Goal: Information Seeking & Learning: Learn about a topic

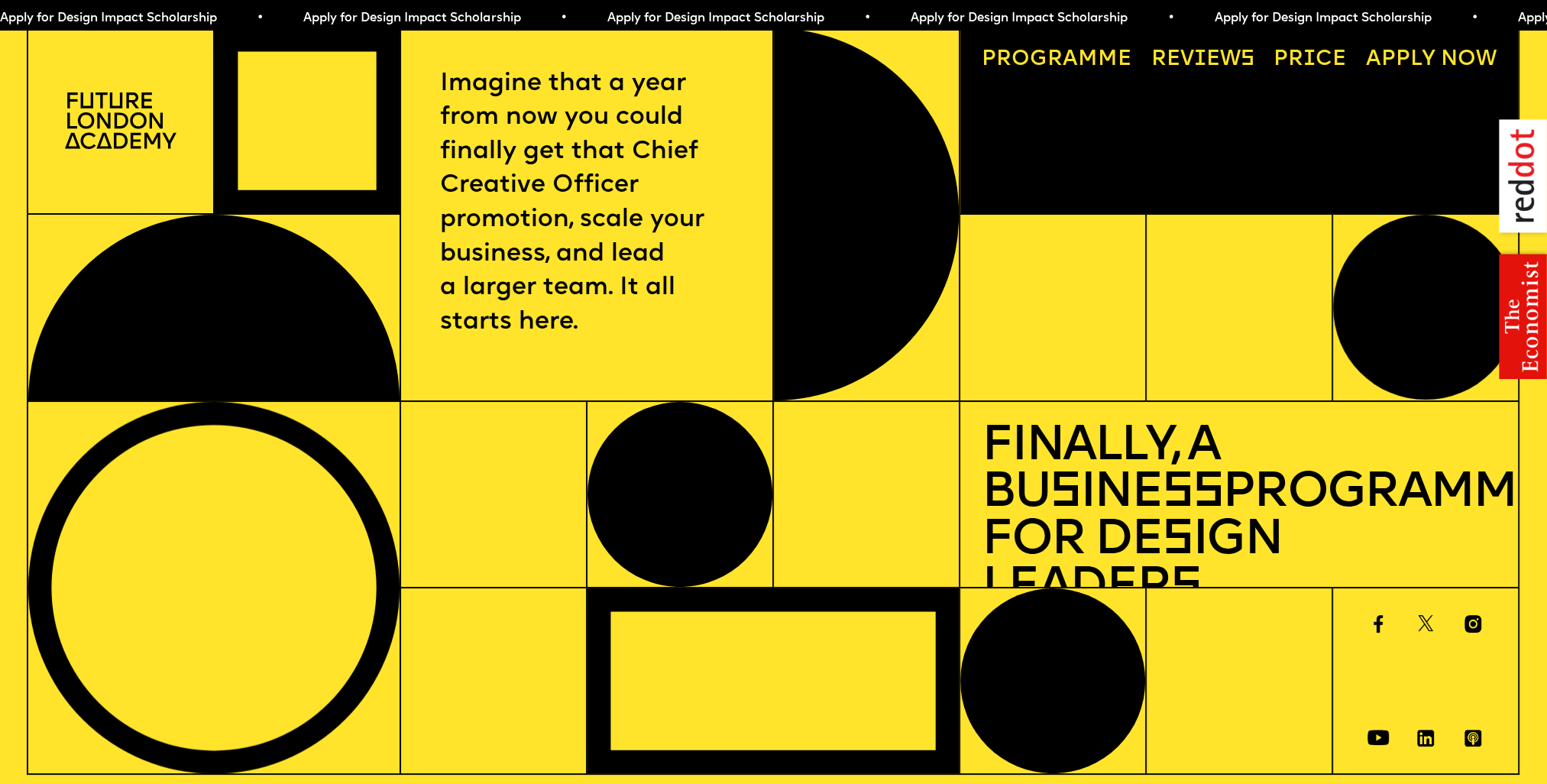
click at [1091, 62] on link "Progr a mme" at bounding box center [1057, 60] width 172 height 43
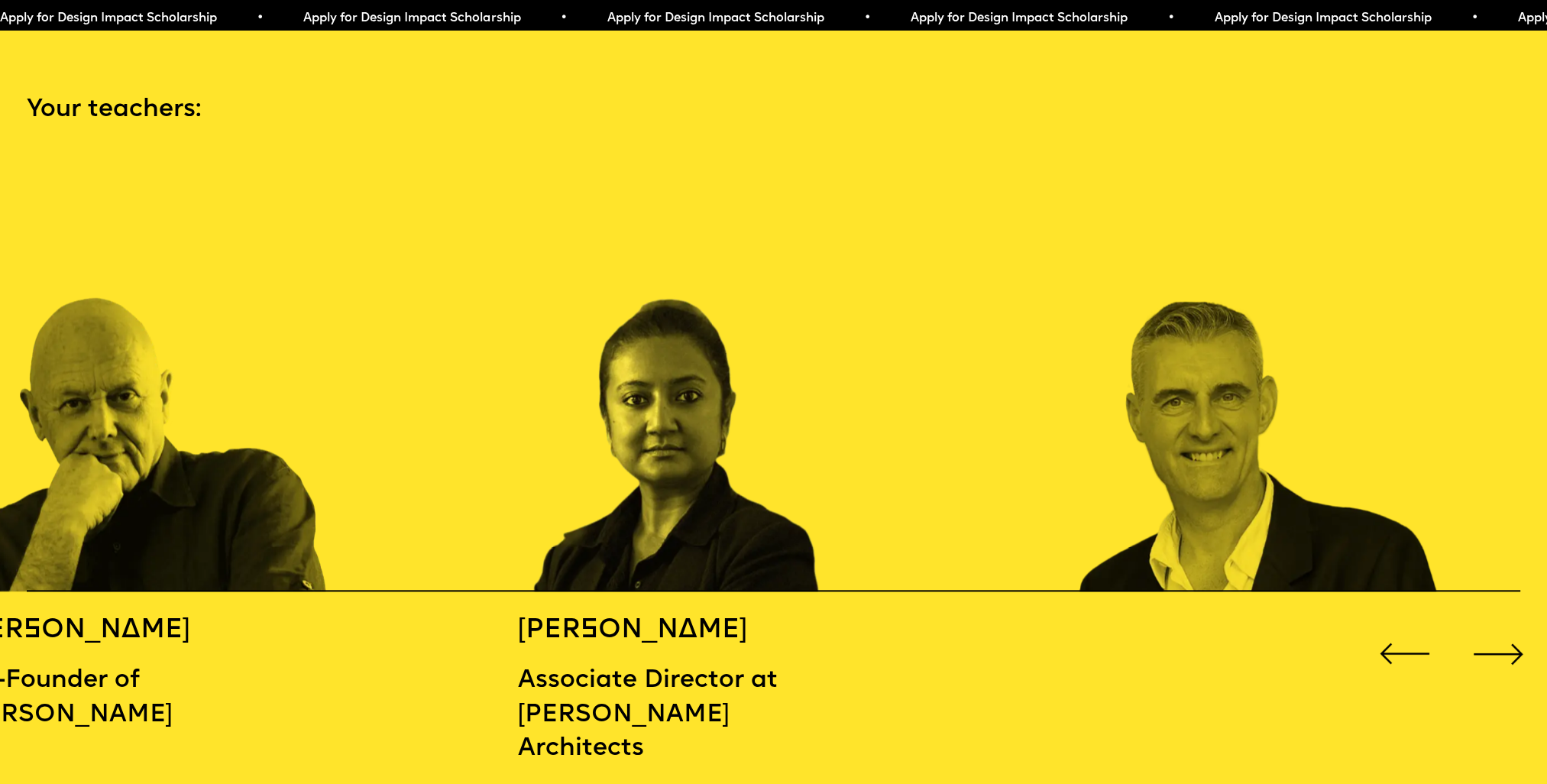
scroll to position [2281, 0]
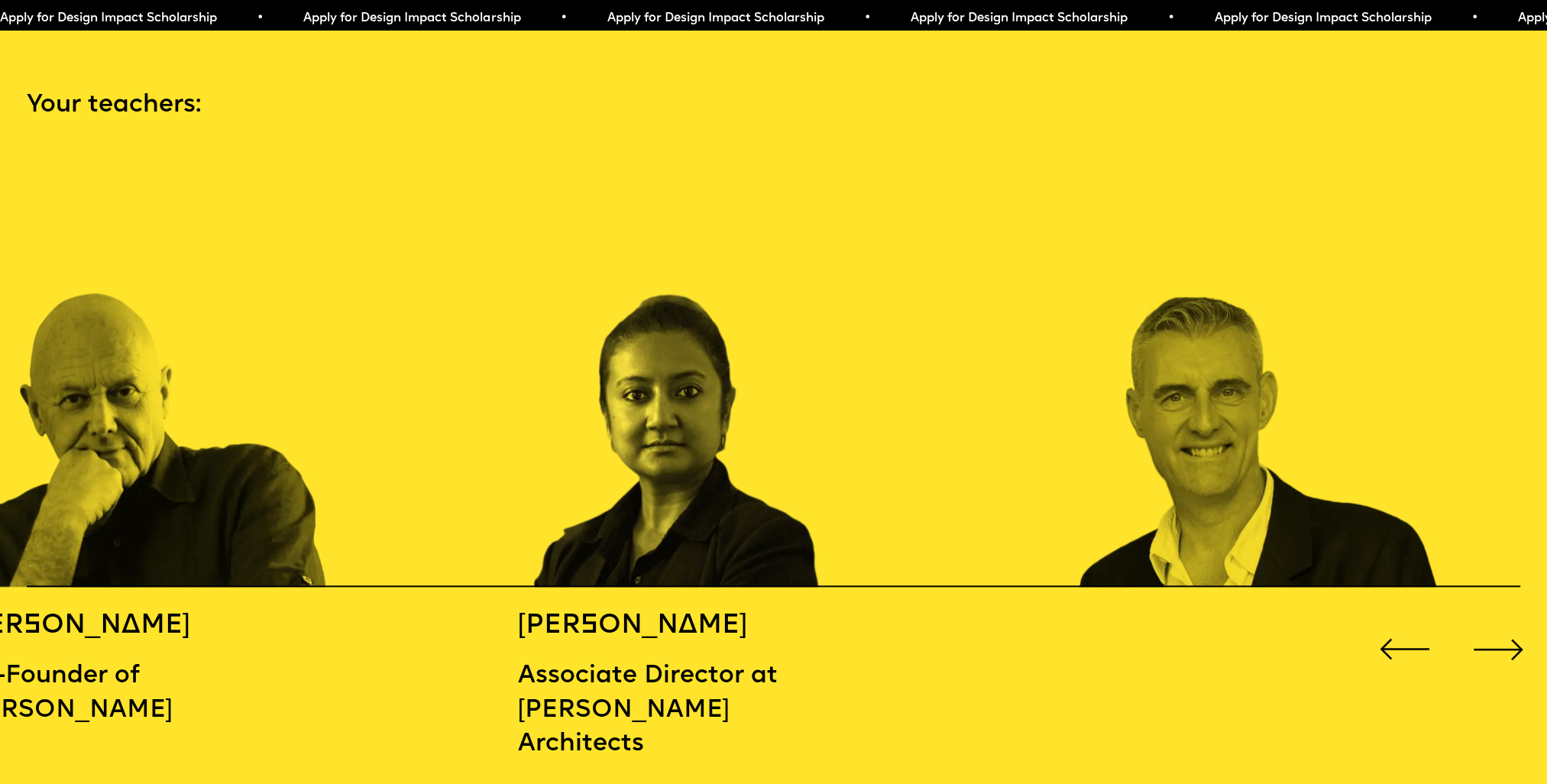
click at [1506, 643] on div "Next slide" at bounding box center [1499, 649] width 62 height 62
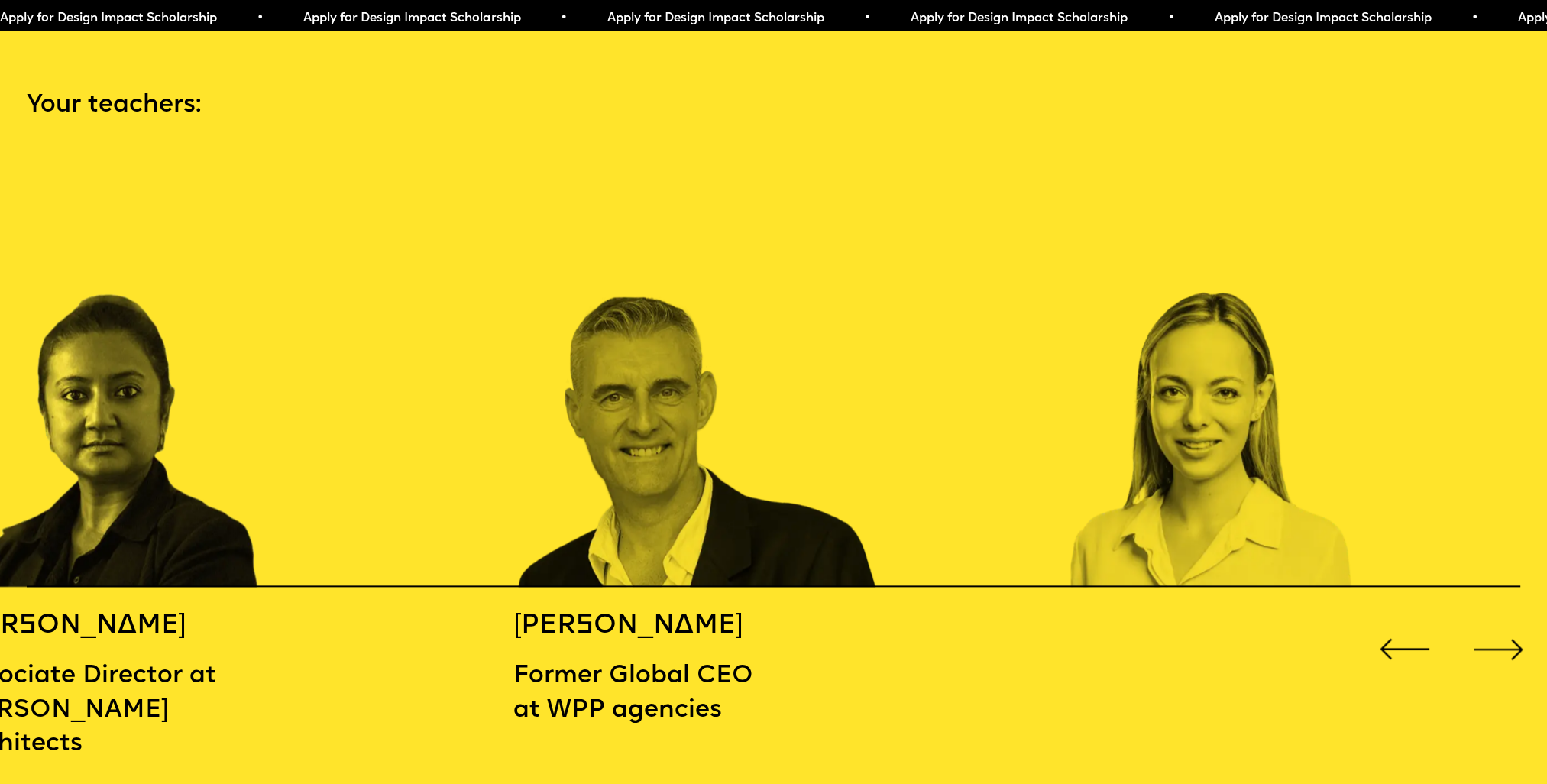
click at [1507, 643] on div "Next slide" at bounding box center [1499, 649] width 62 height 62
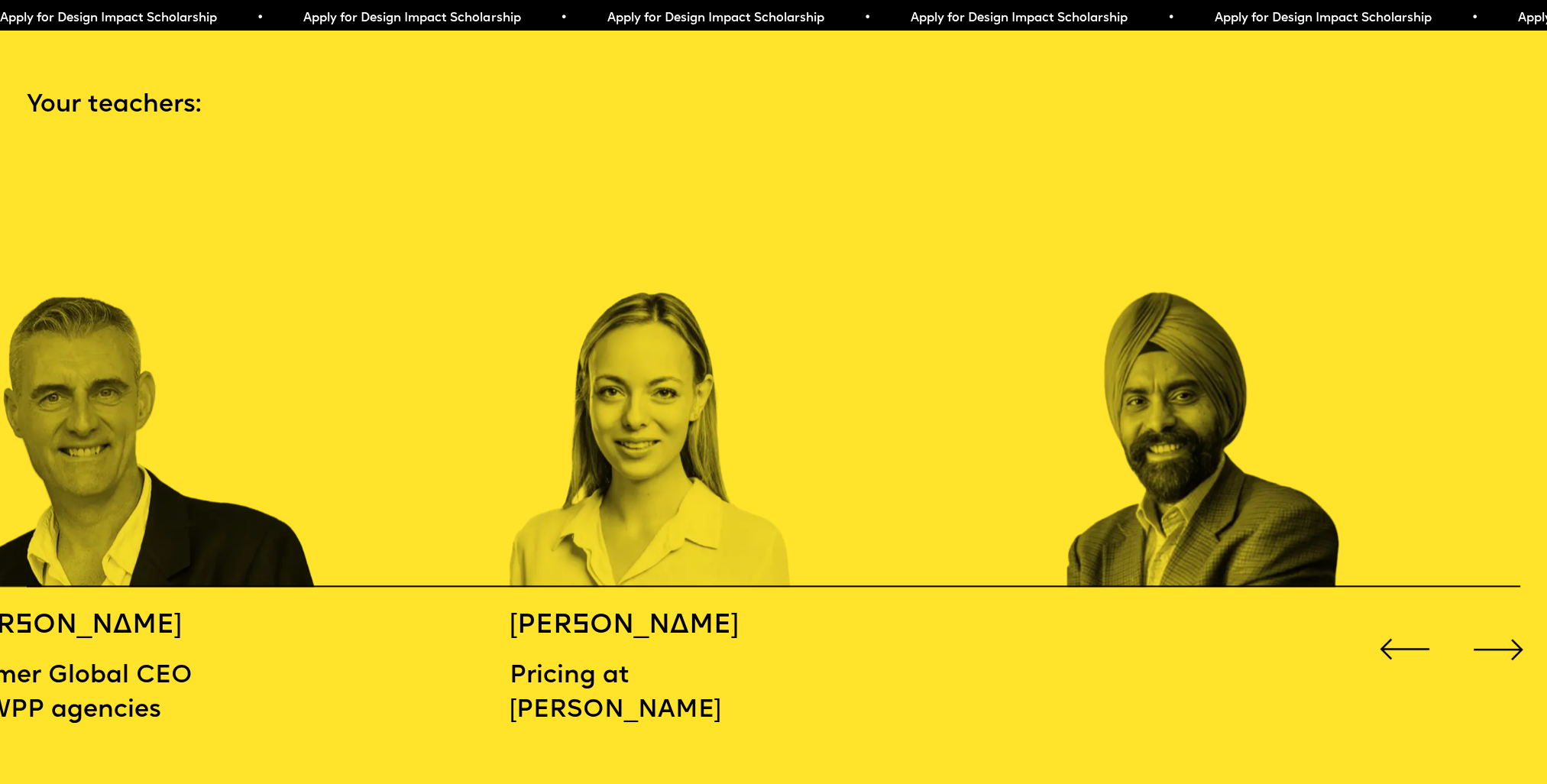
click at [1507, 643] on div "Next slide" at bounding box center [1499, 649] width 62 height 62
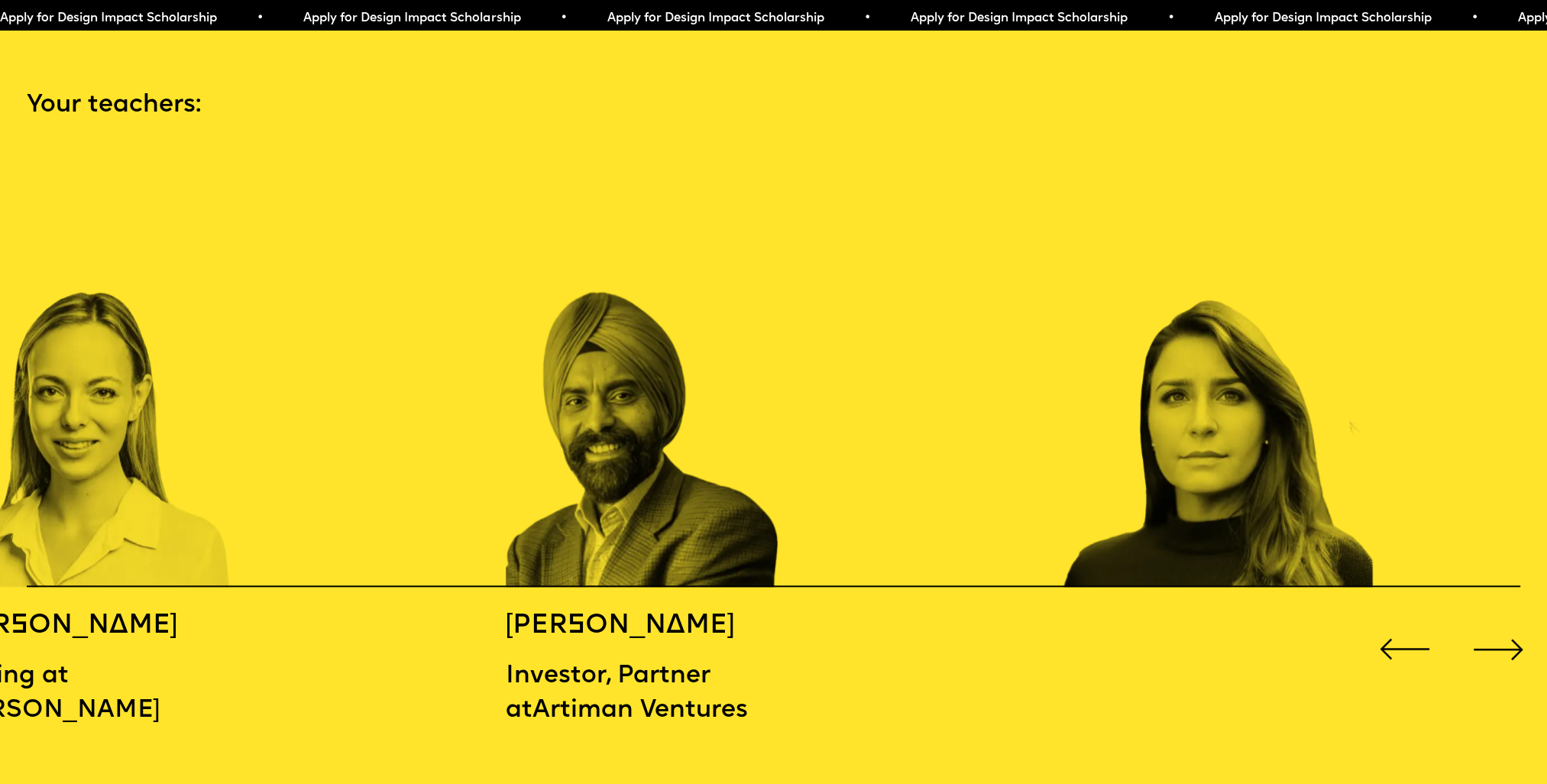
click at [1507, 643] on div "Next slide" at bounding box center [1499, 649] width 62 height 62
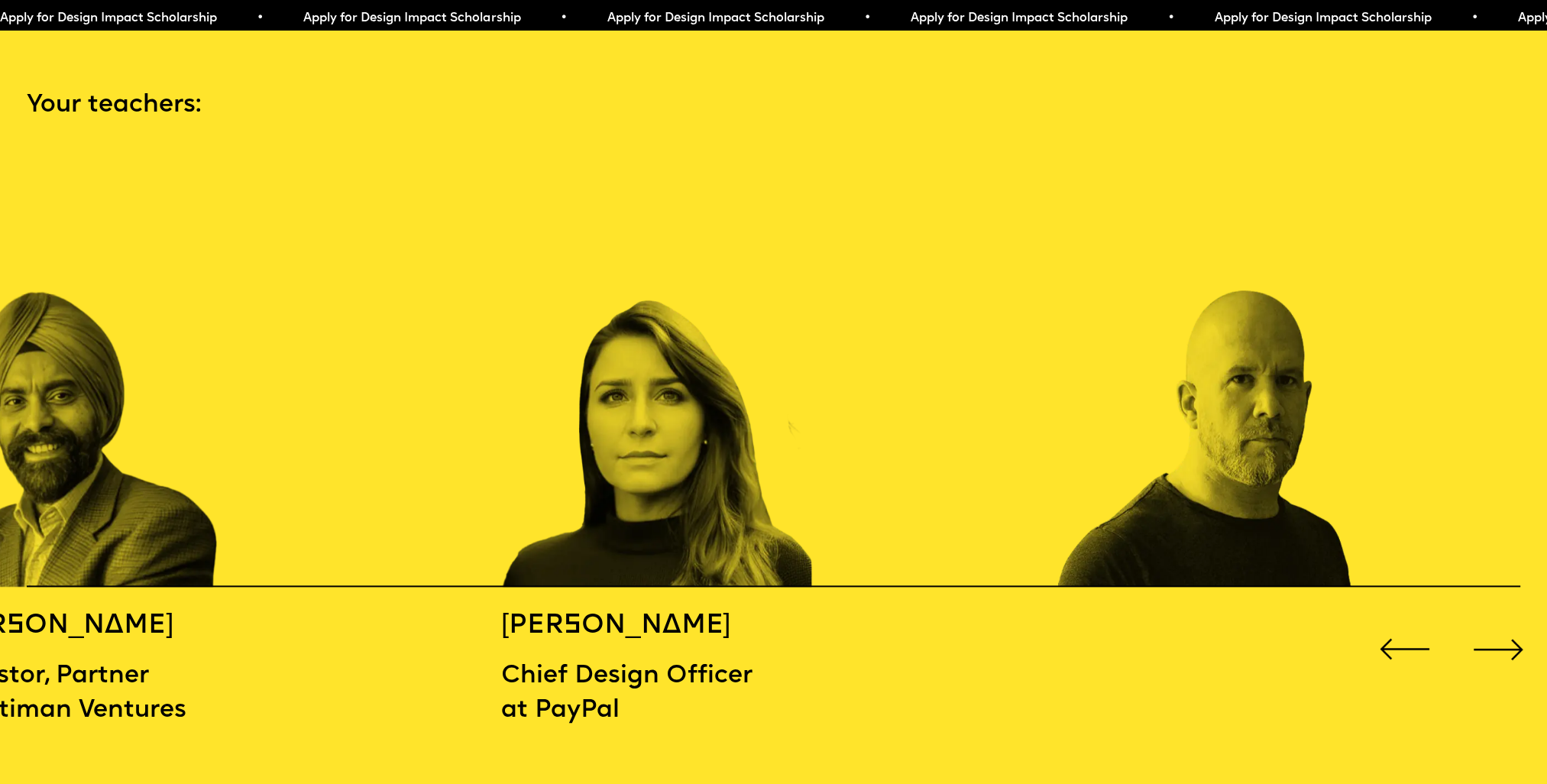
click at [1507, 643] on div "Next slide" at bounding box center [1499, 649] width 62 height 62
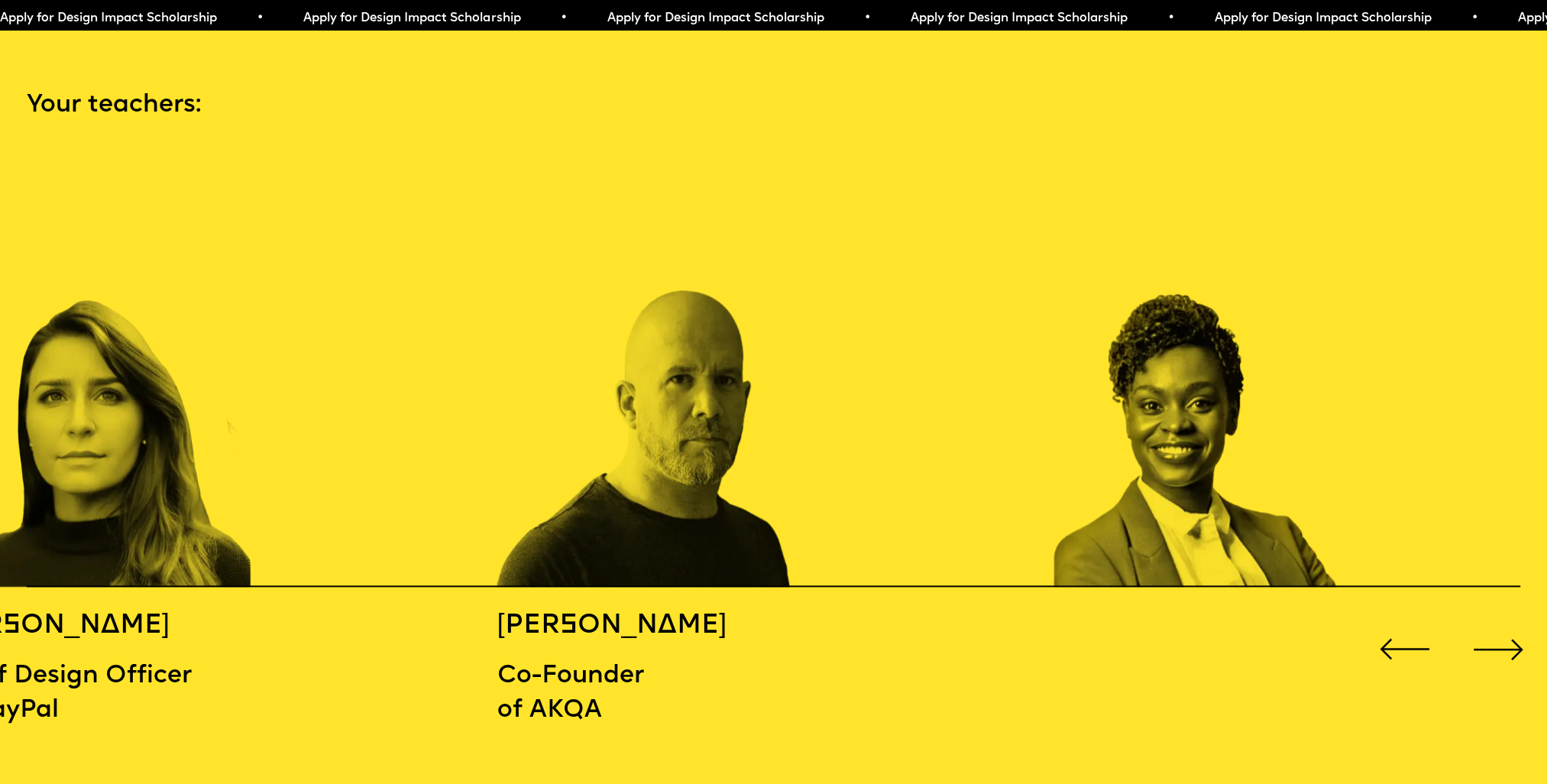
click at [1507, 643] on div "Next slide" at bounding box center [1499, 649] width 62 height 62
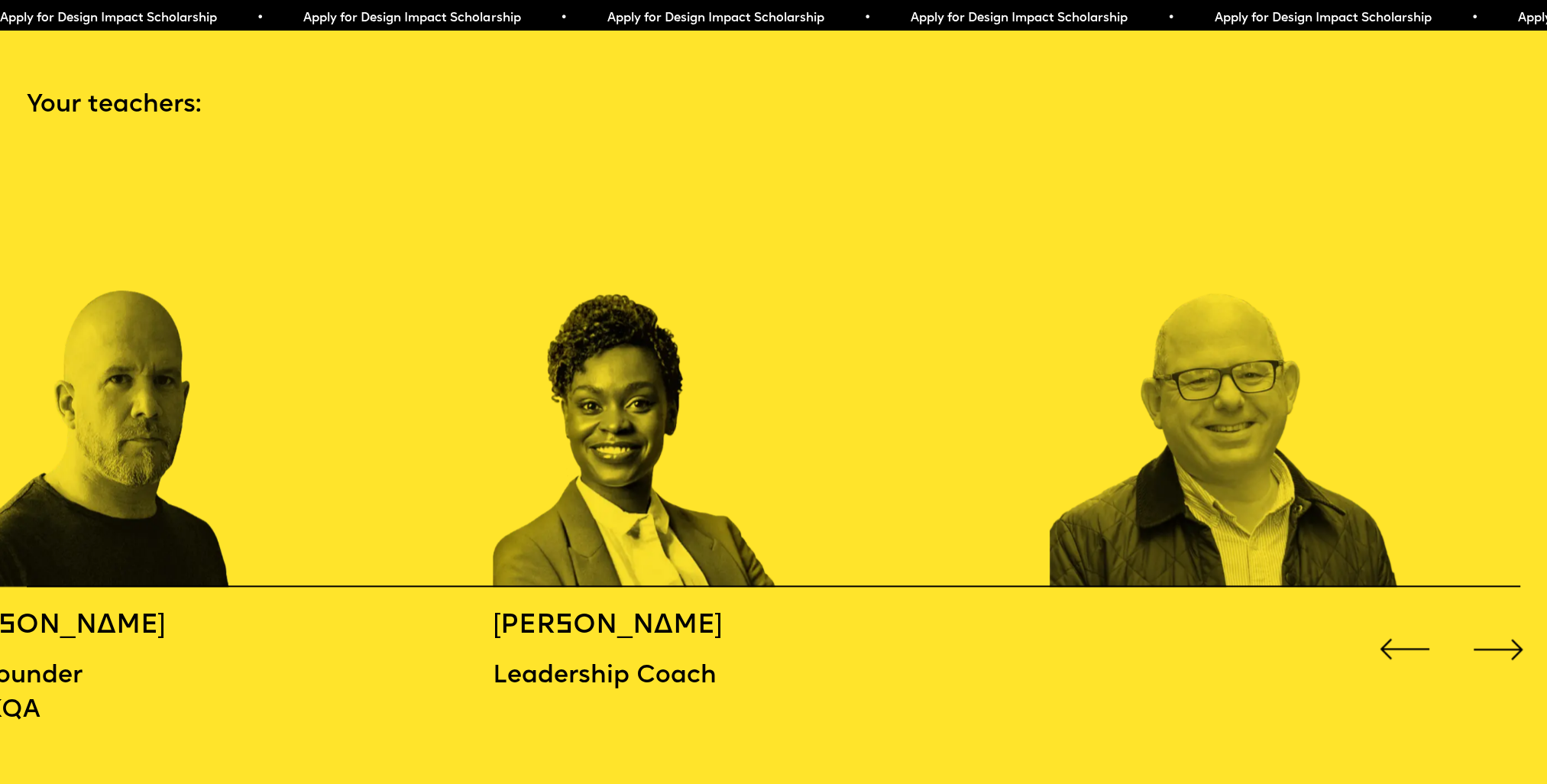
click at [1507, 643] on div "Next slide" at bounding box center [1499, 649] width 62 height 62
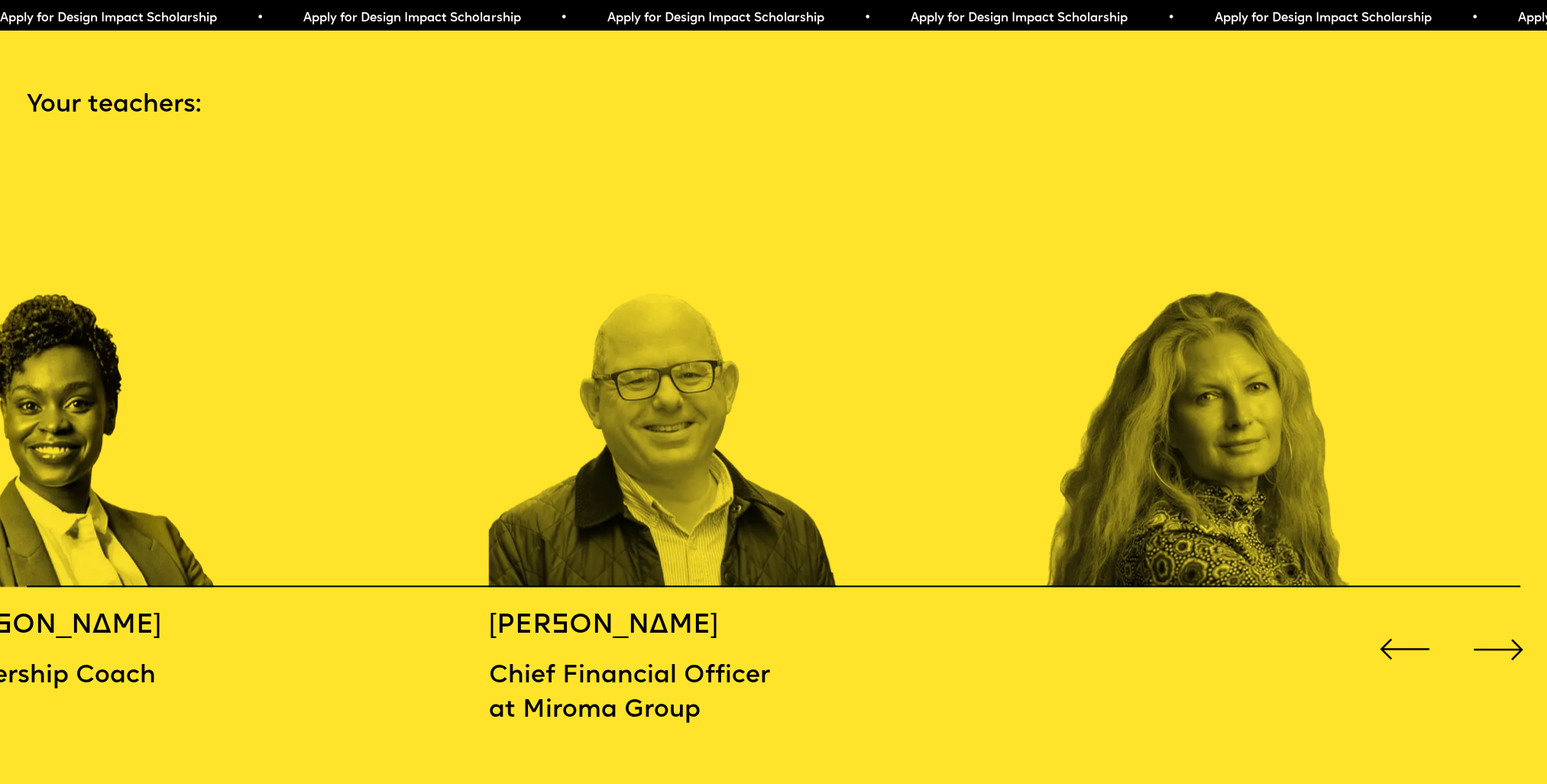
click at [1507, 643] on div "Next slide" at bounding box center [1499, 649] width 62 height 62
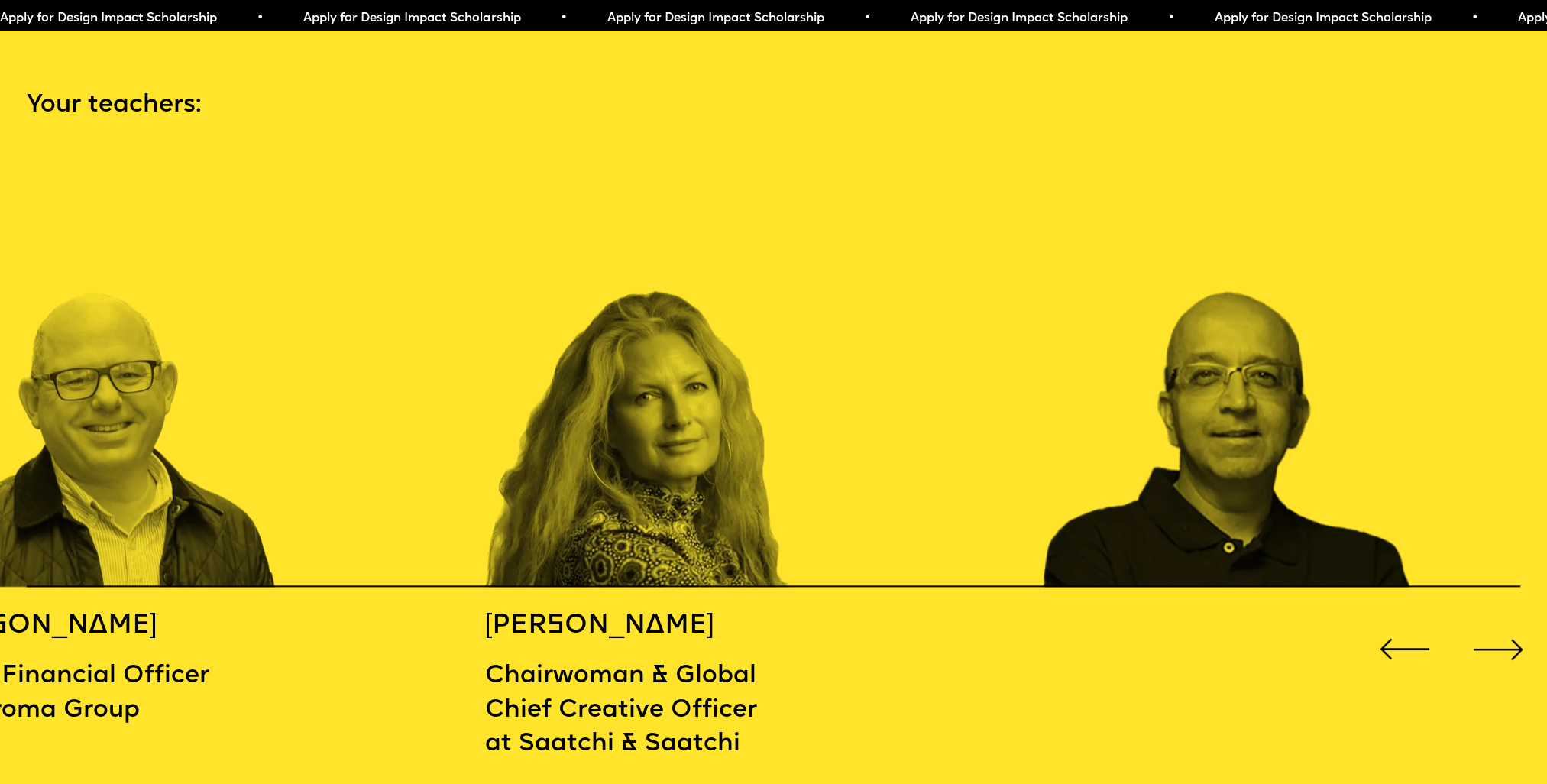
click at [1507, 643] on div "Next slide" at bounding box center [1499, 649] width 62 height 62
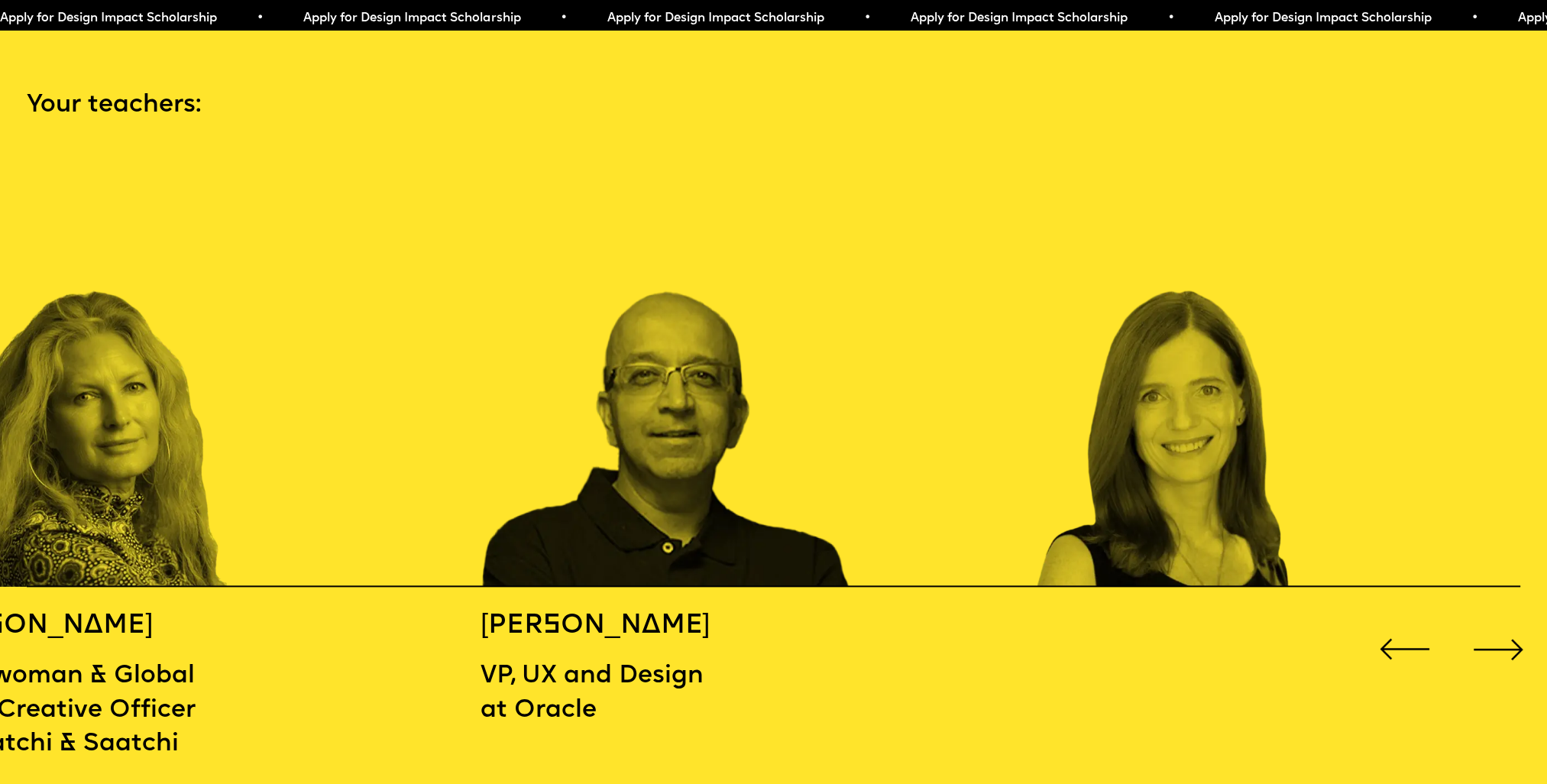
click at [1507, 643] on div "Next slide" at bounding box center [1499, 649] width 62 height 62
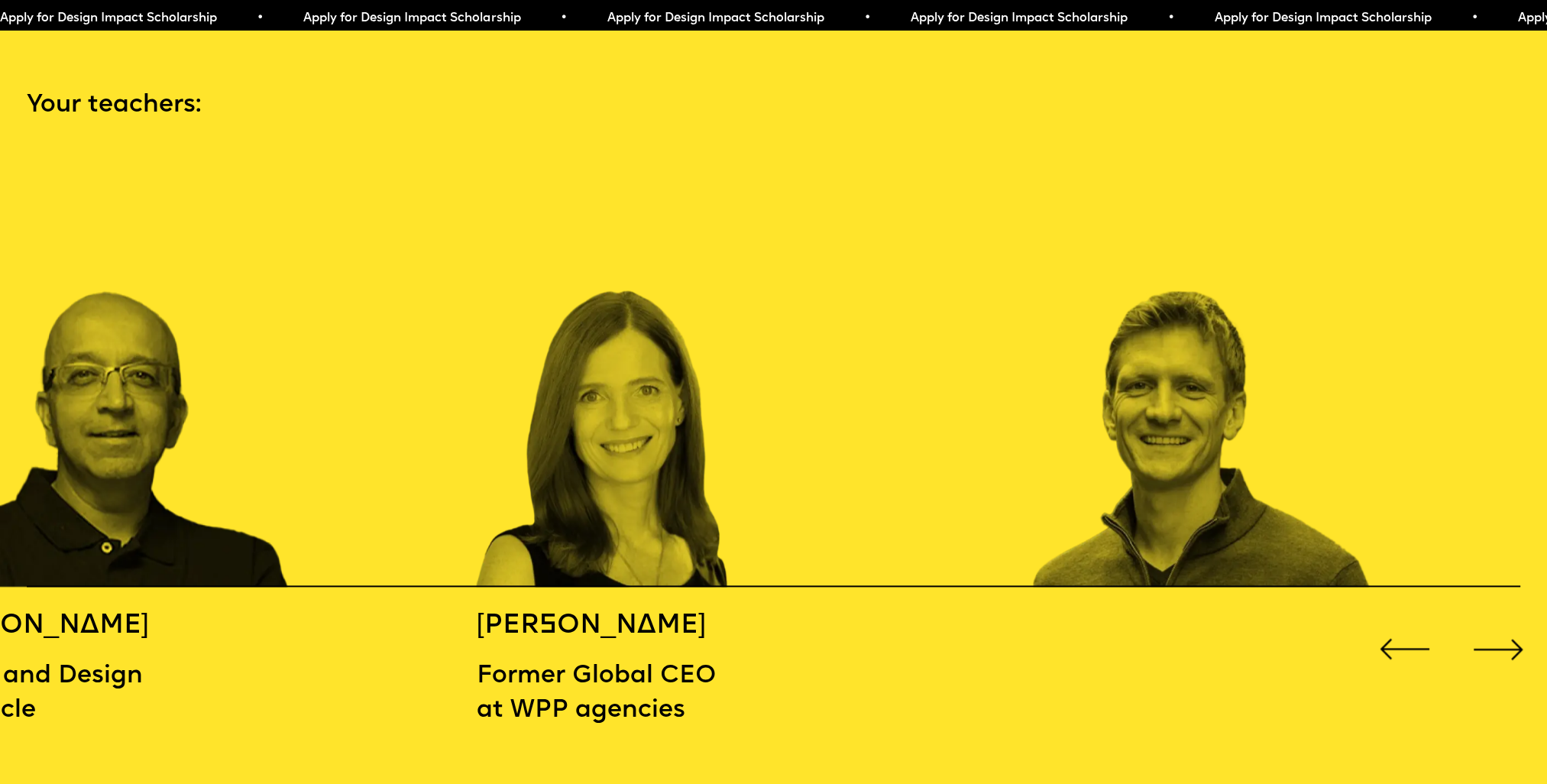
click at [1475, 634] on div "Next slide" at bounding box center [1499, 649] width 62 height 62
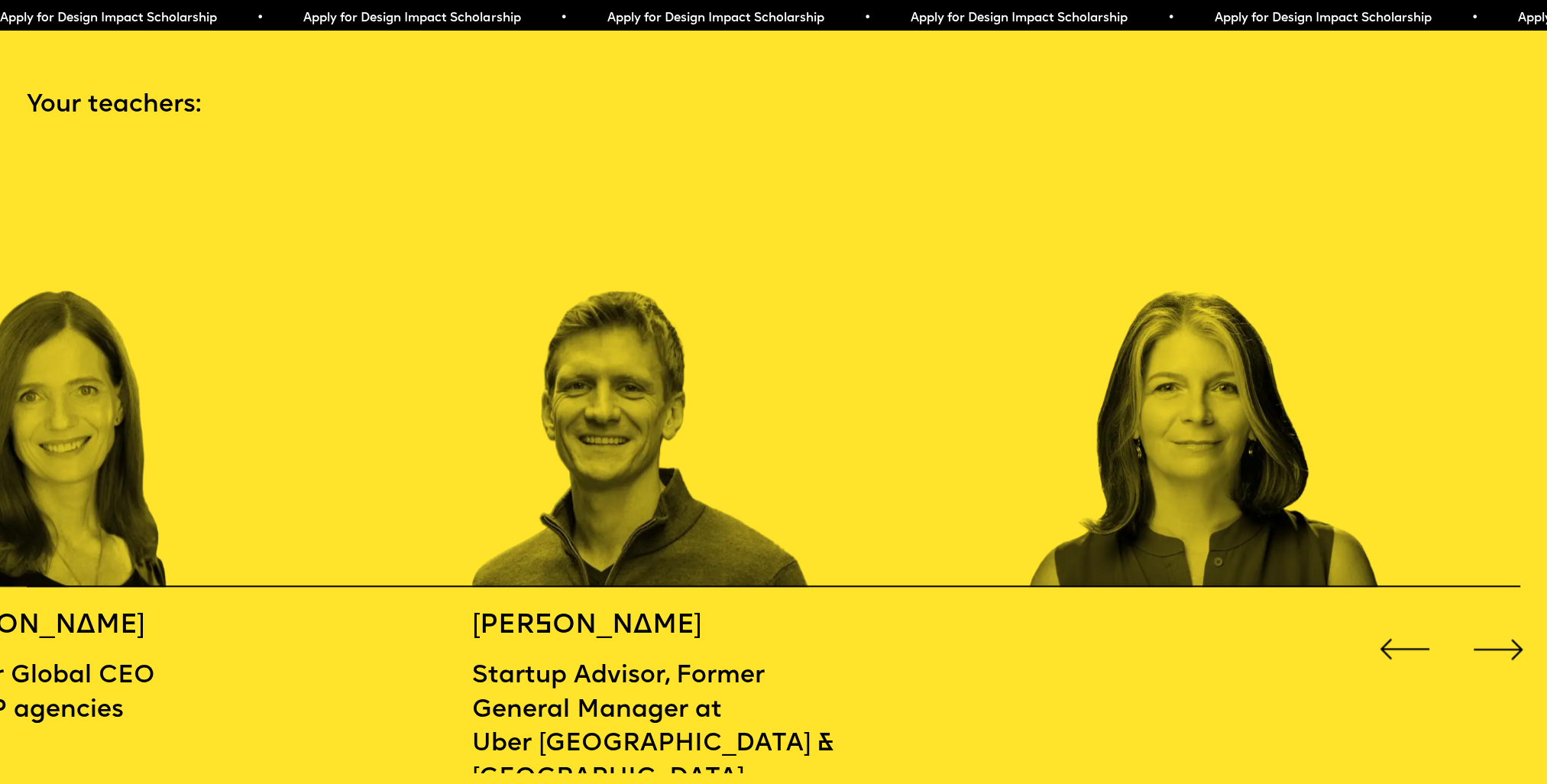
click at [1475, 632] on div "Next slide" at bounding box center [1499, 649] width 62 height 62
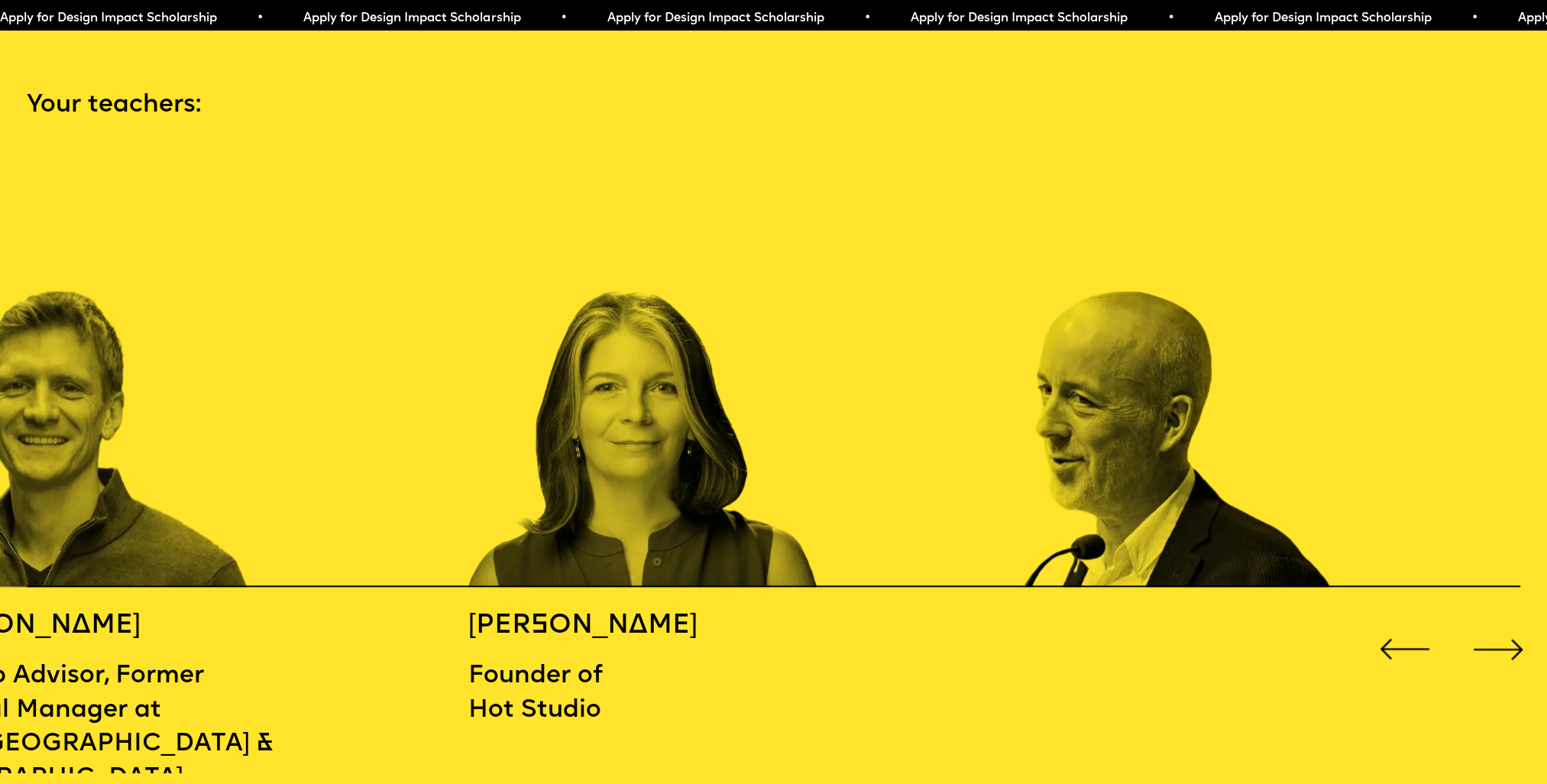
click at [1475, 632] on div "Next slide" at bounding box center [1499, 649] width 62 height 62
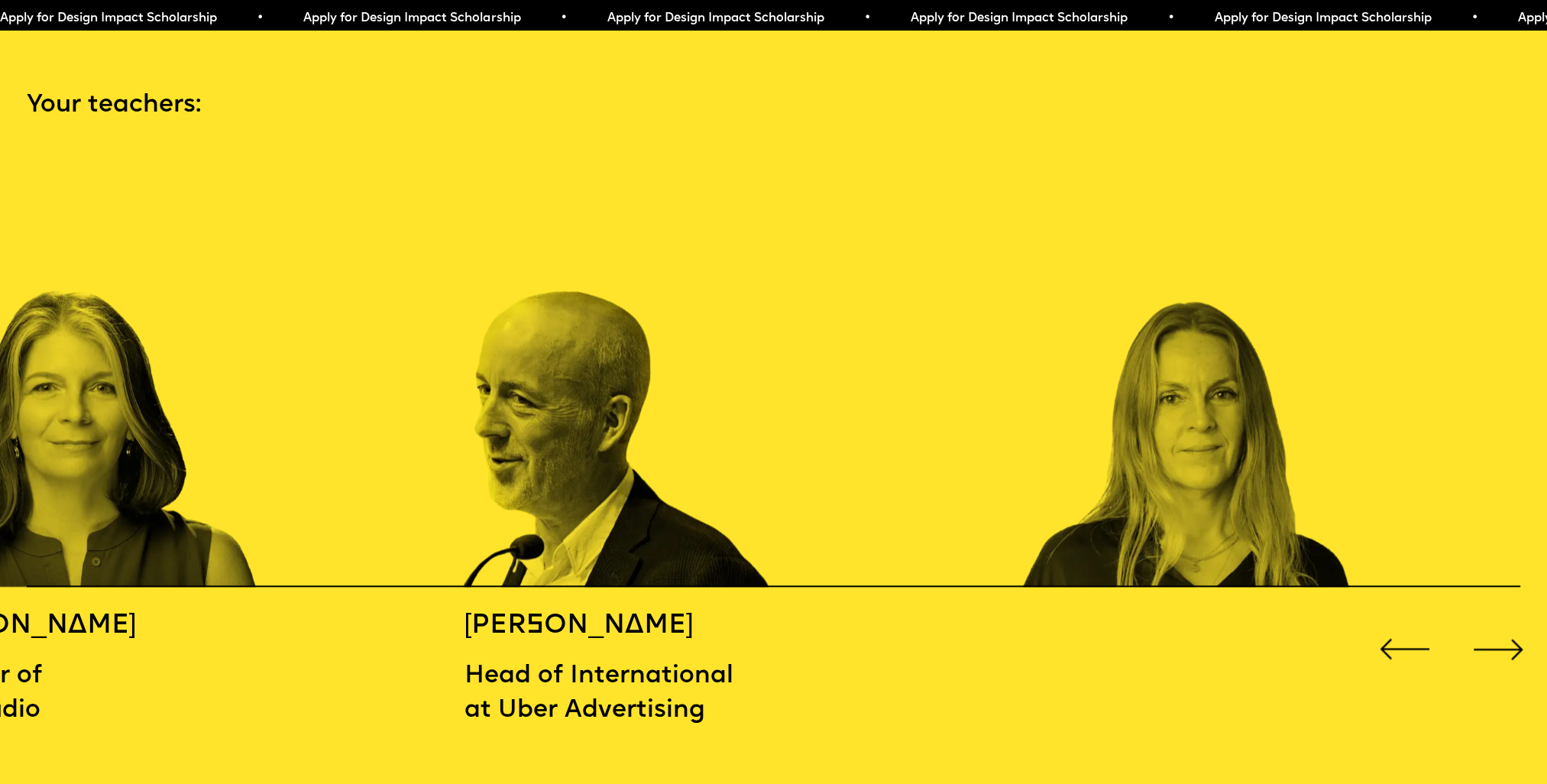
click at [1475, 632] on div "Next slide" at bounding box center [1499, 649] width 62 height 62
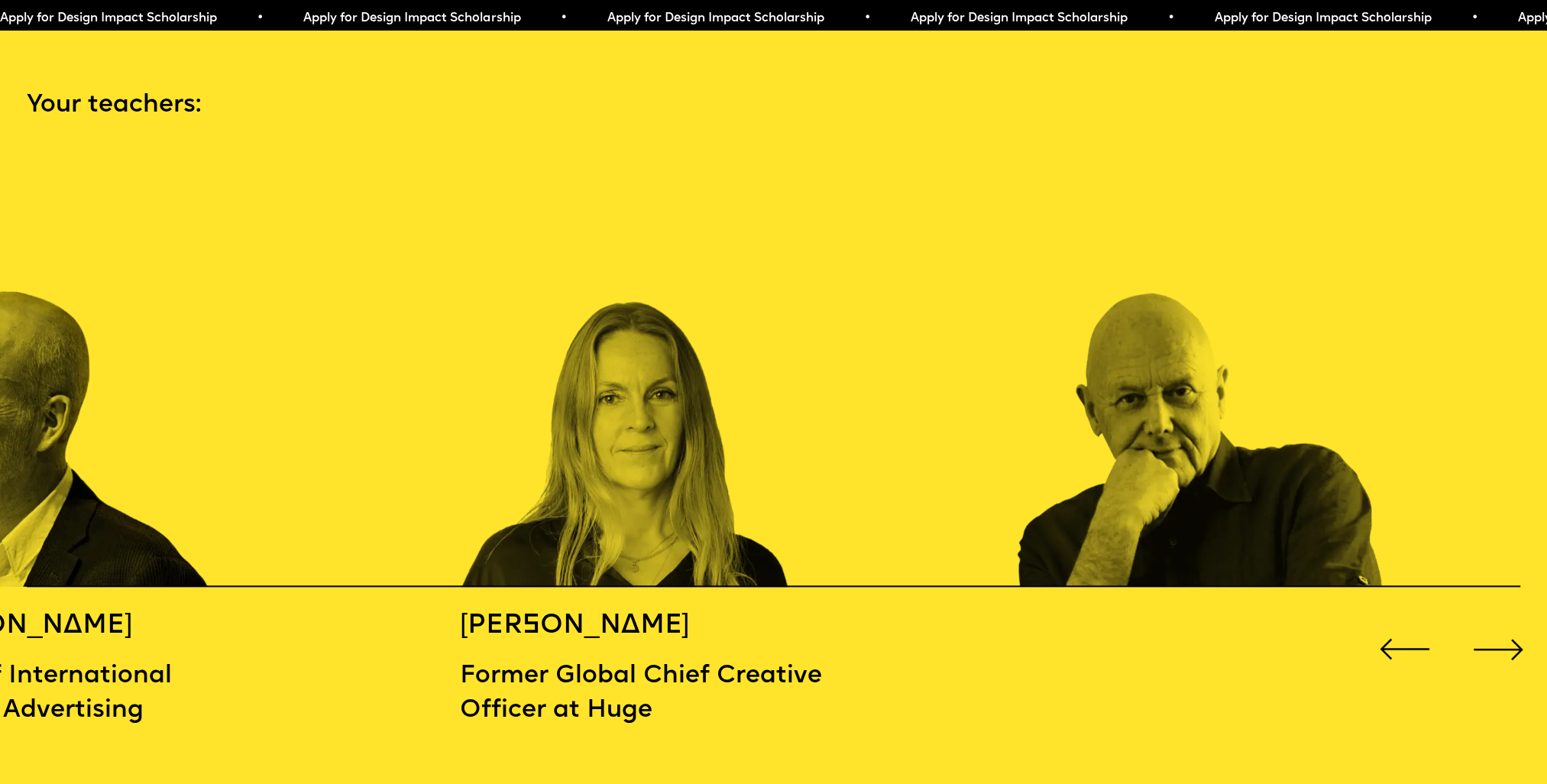
click at [1475, 632] on div "Next slide" at bounding box center [1499, 649] width 62 height 62
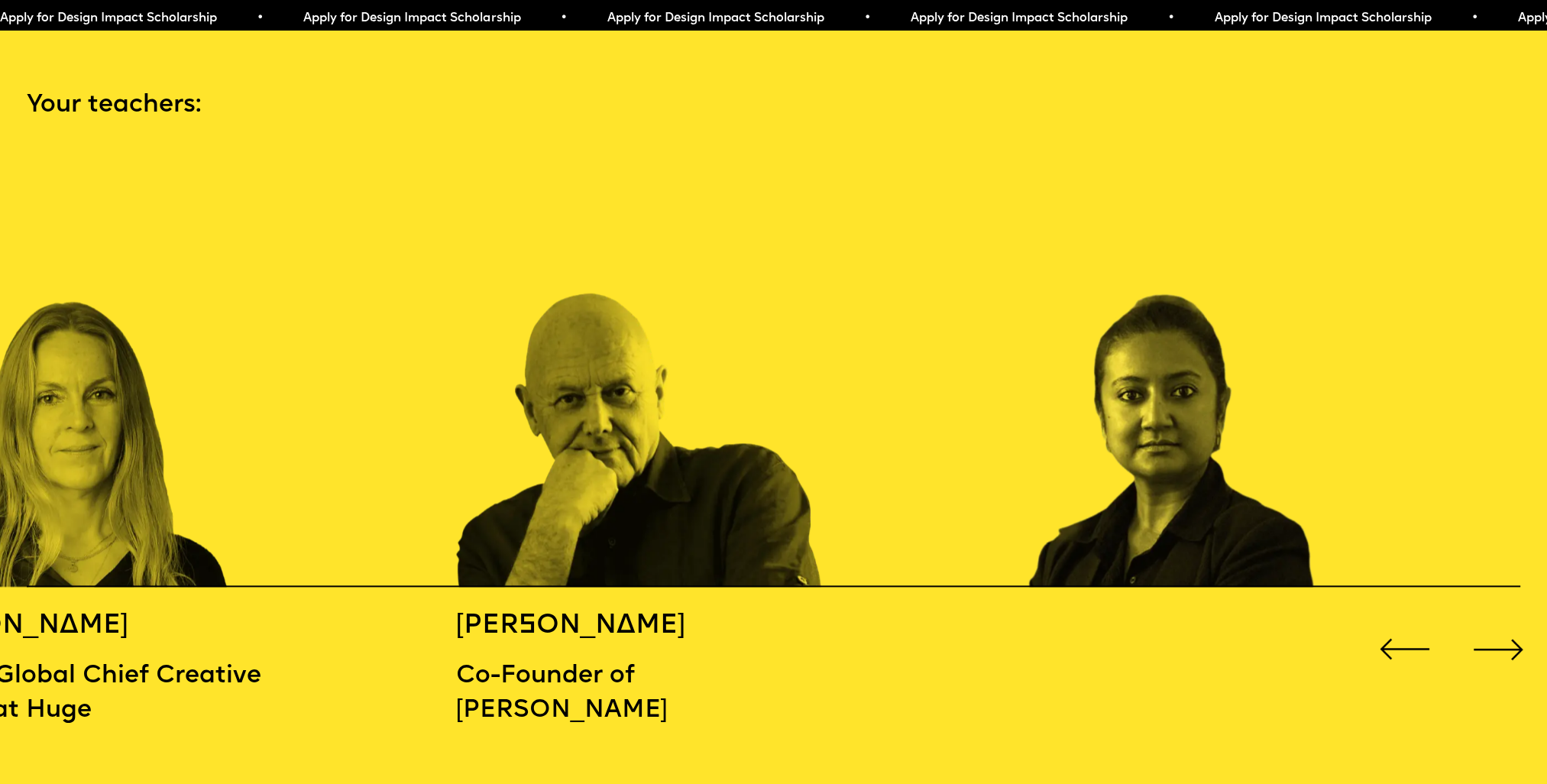
click at [1475, 632] on div "Next slide" at bounding box center [1499, 649] width 62 height 62
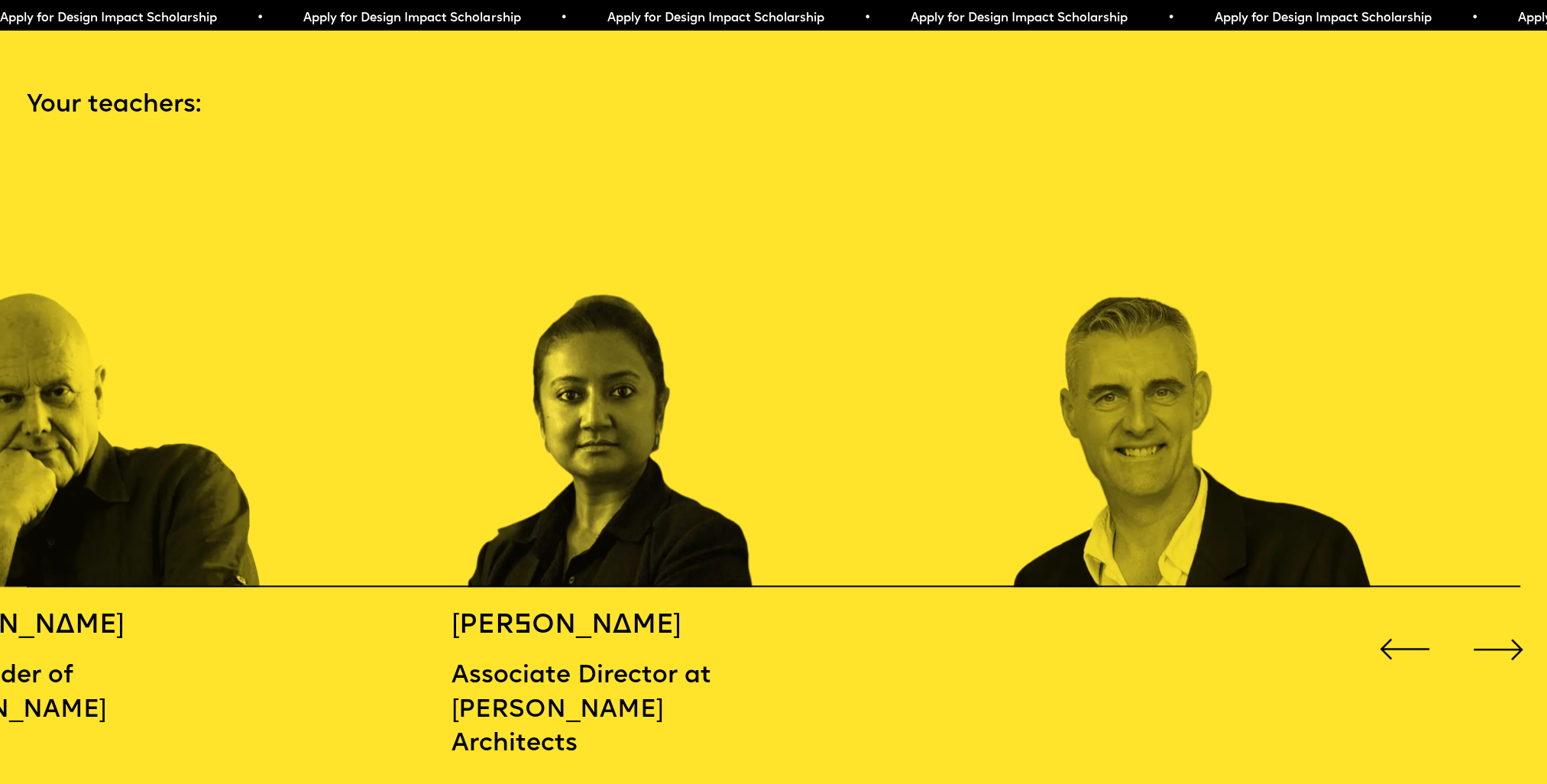
click at [1475, 632] on div "Next slide" at bounding box center [1499, 649] width 62 height 62
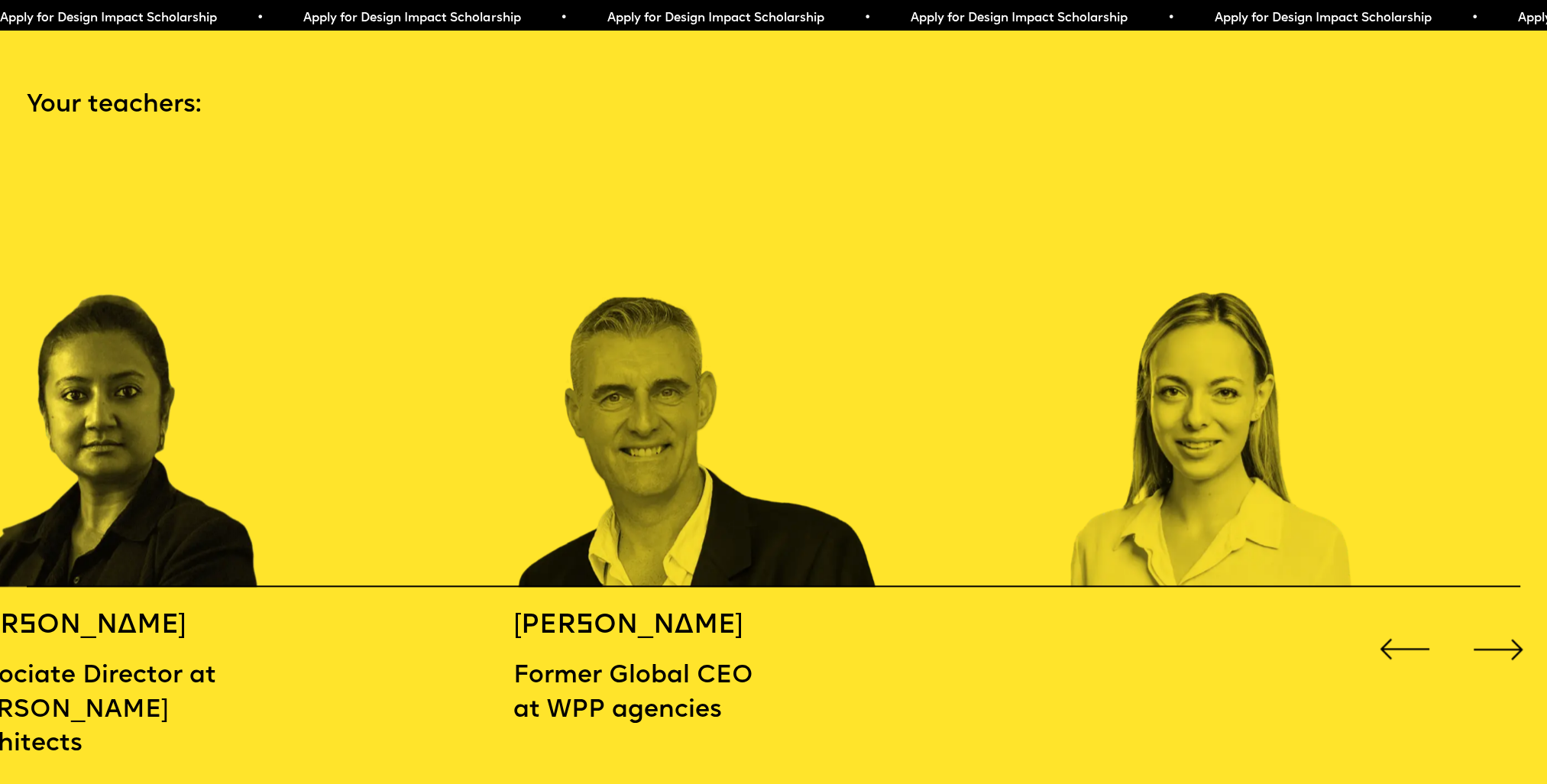
click at [1475, 632] on div "Next slide" at bounding box center [1499, 649] width 62 height 62
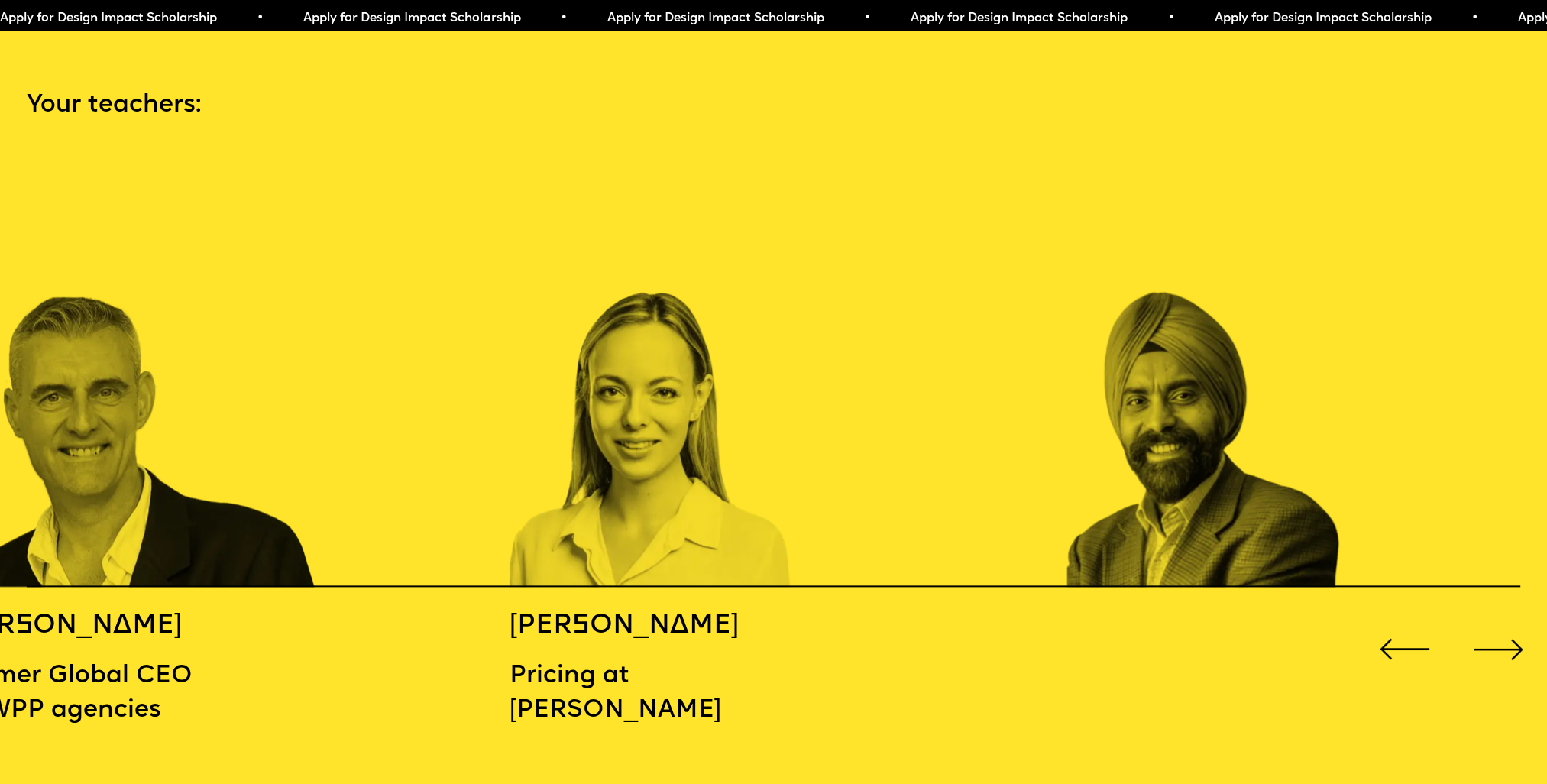
click at [1475, 632] on div "Next slide" at bounding box center [1499, 649] width 62 height 62
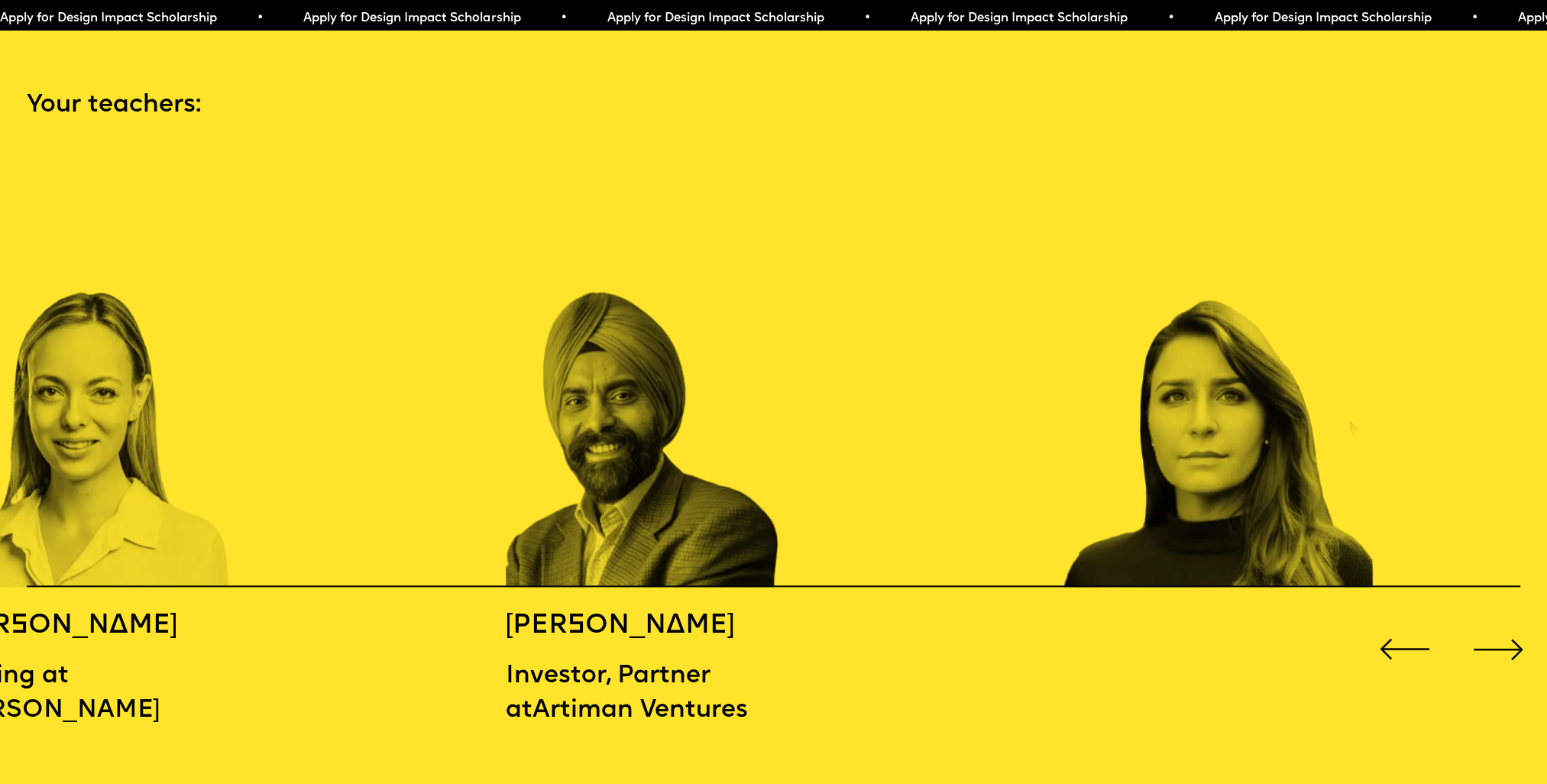
click at [1475, 632] on div "Next slide" at bounding box center [1499, 649] width 62 height 62
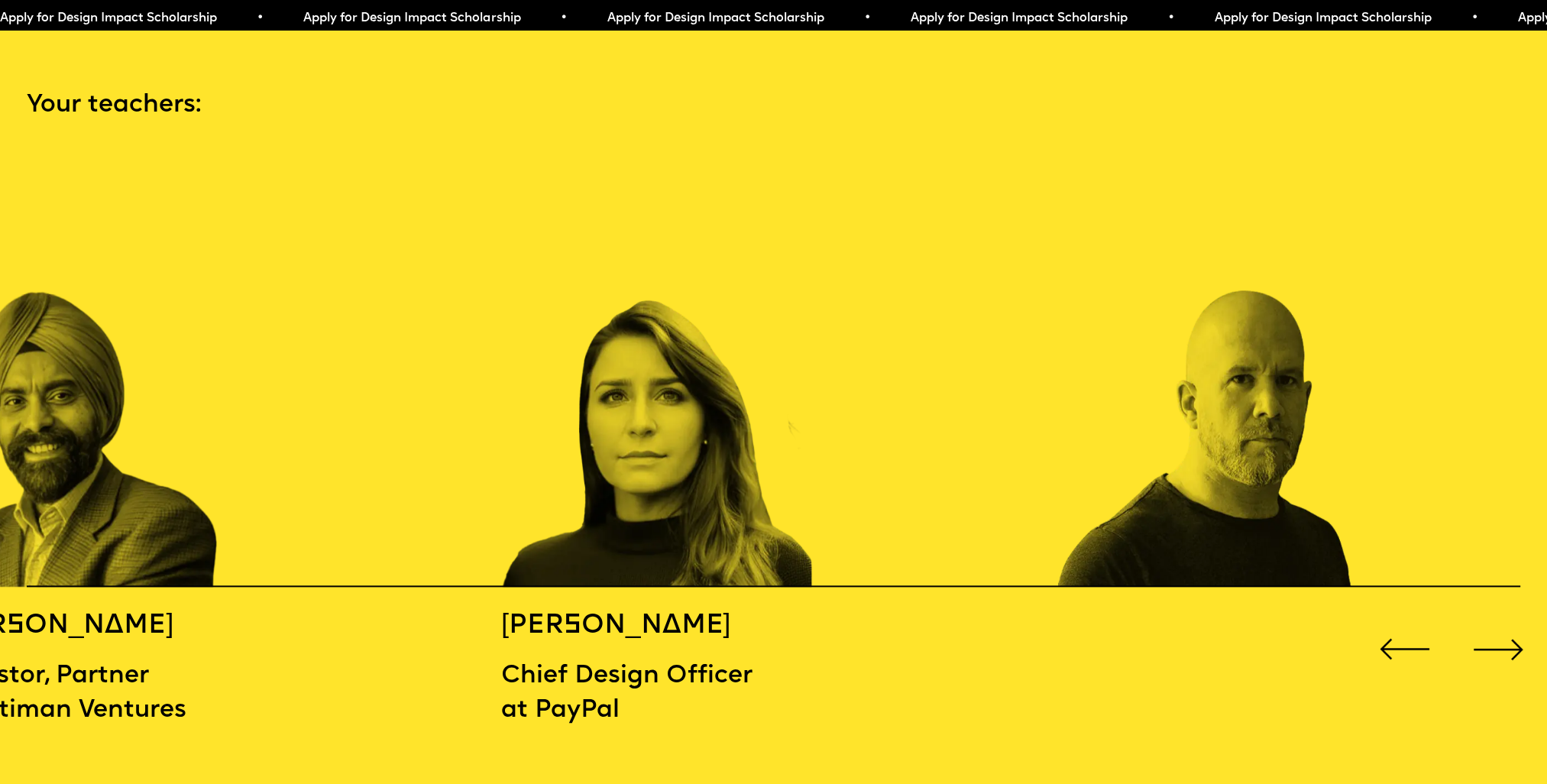
click at [1475, 632] on div "Next slide" at bounding box center [1499, 649] width 62 height 62
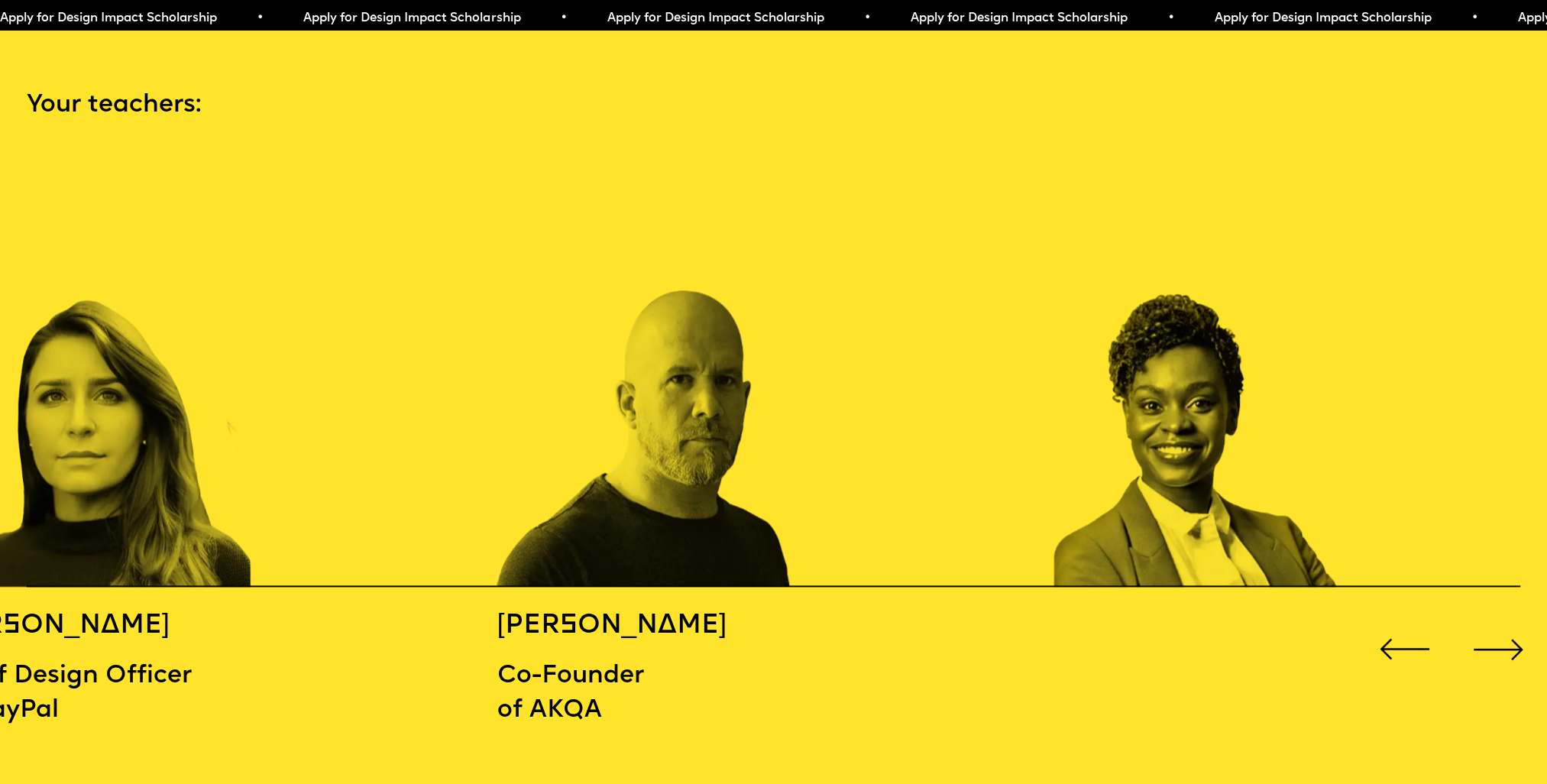
click at [1475, 632] on div "Next slide" at bounding box center [1499, 649] width 62 height 62
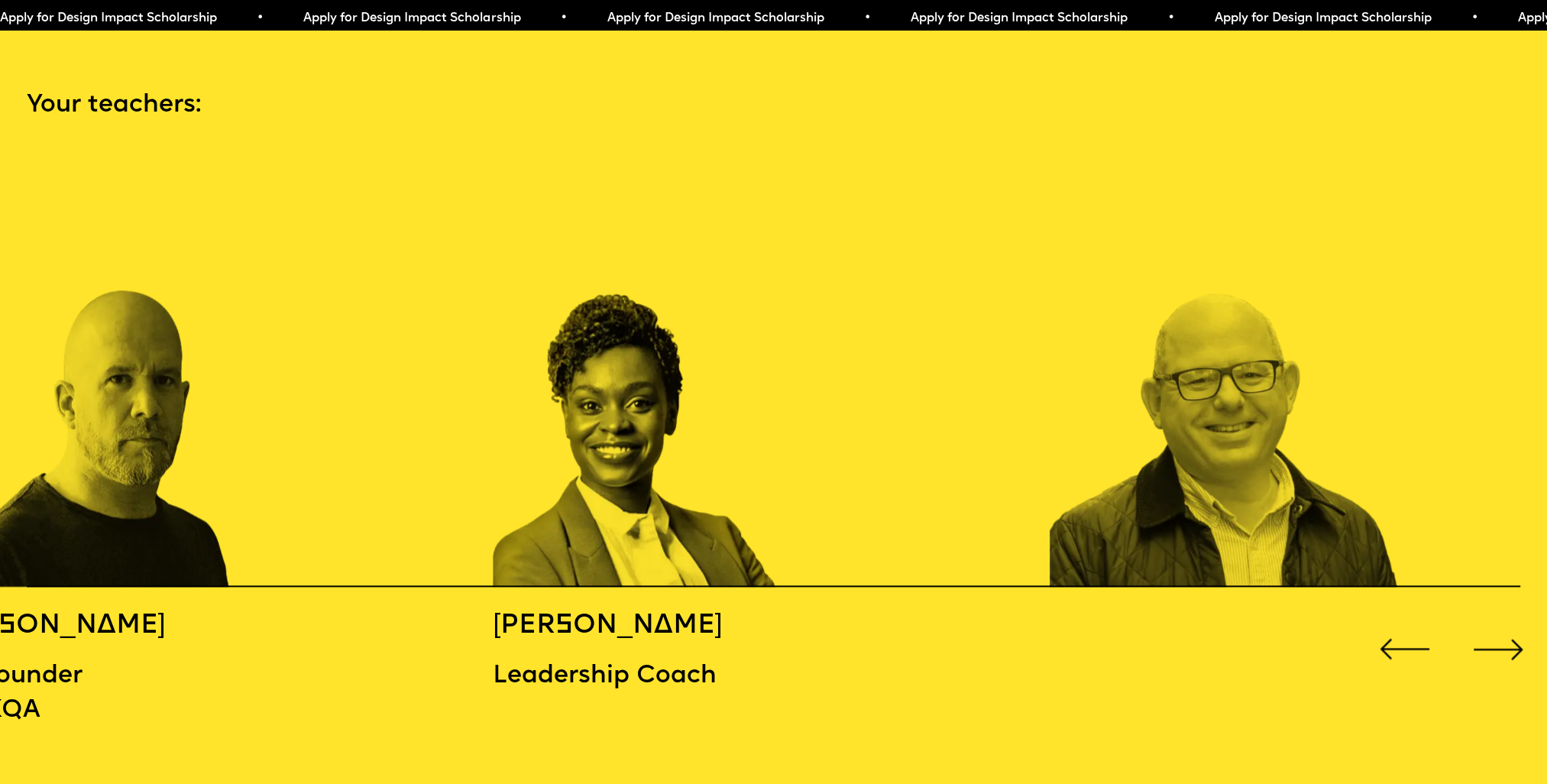
click at [1475, 632] on div "Next slide" at bounding box center [1499, 649] width 62 height 62
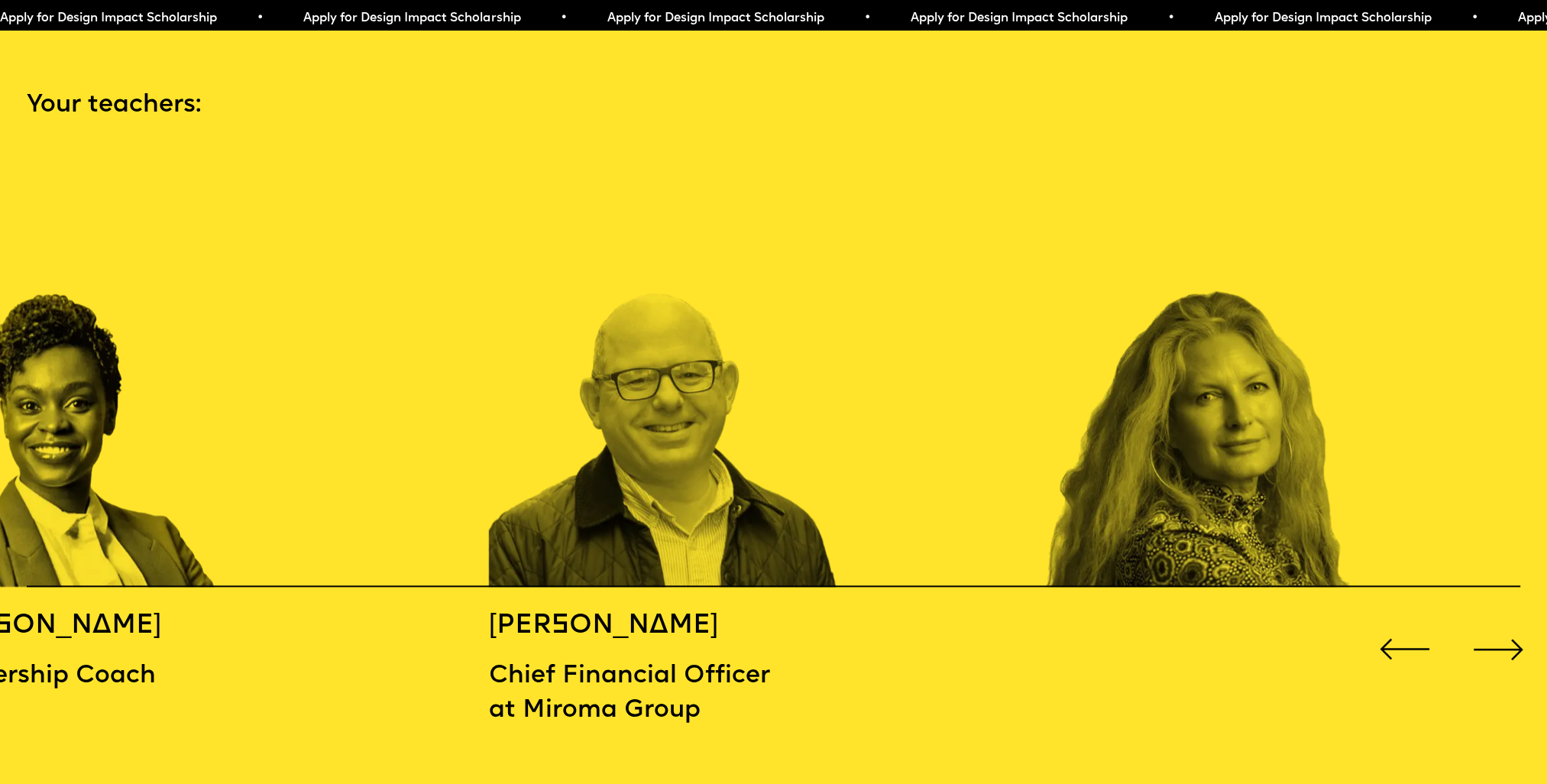
click at [1475, 632] on div "Next slide" at bounding box center [1499, 649] width 62 height 62
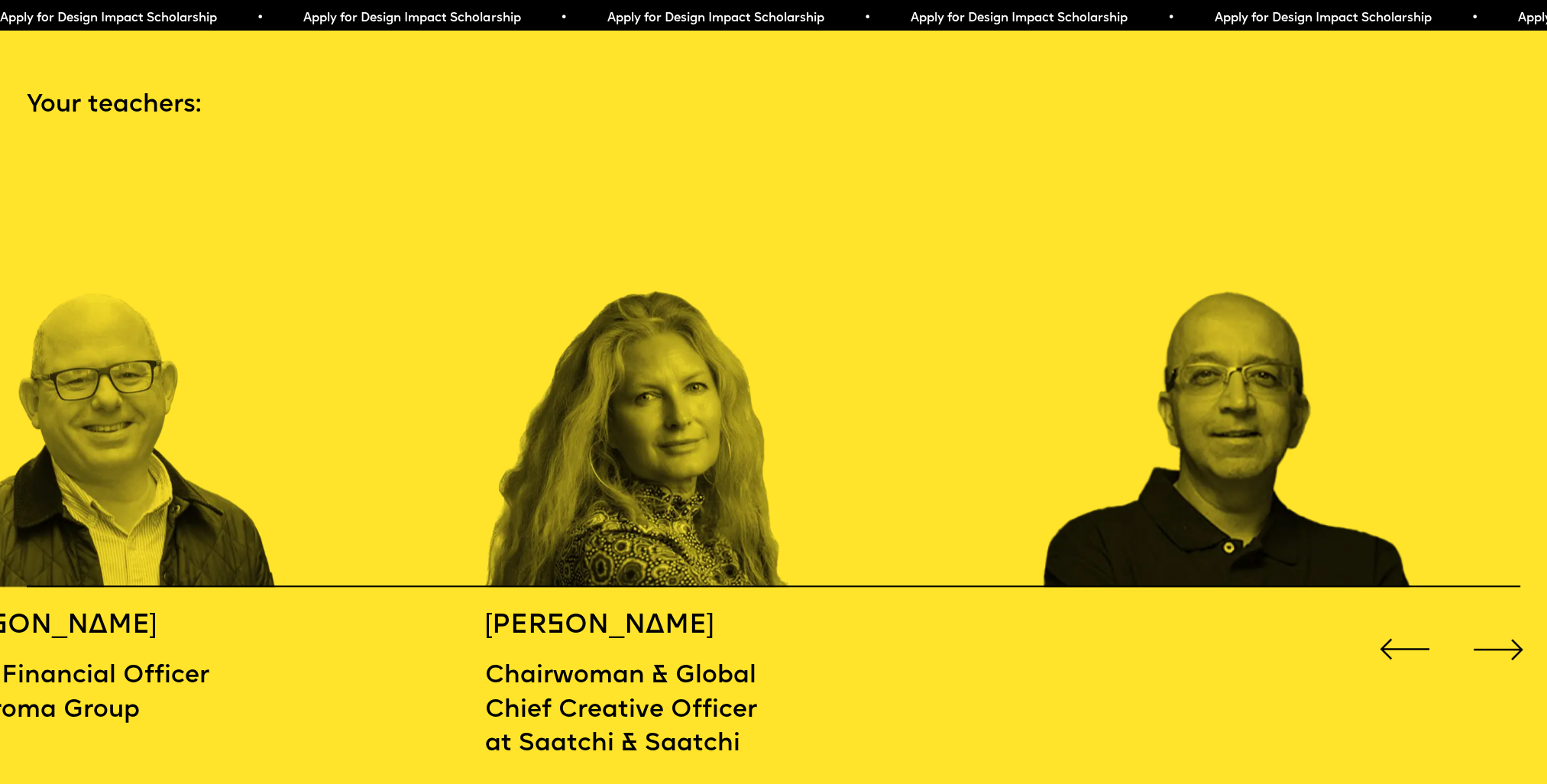
click at [1475, 632] on div "Next slide" at bounding box center [1499, 649] width 62 height 62
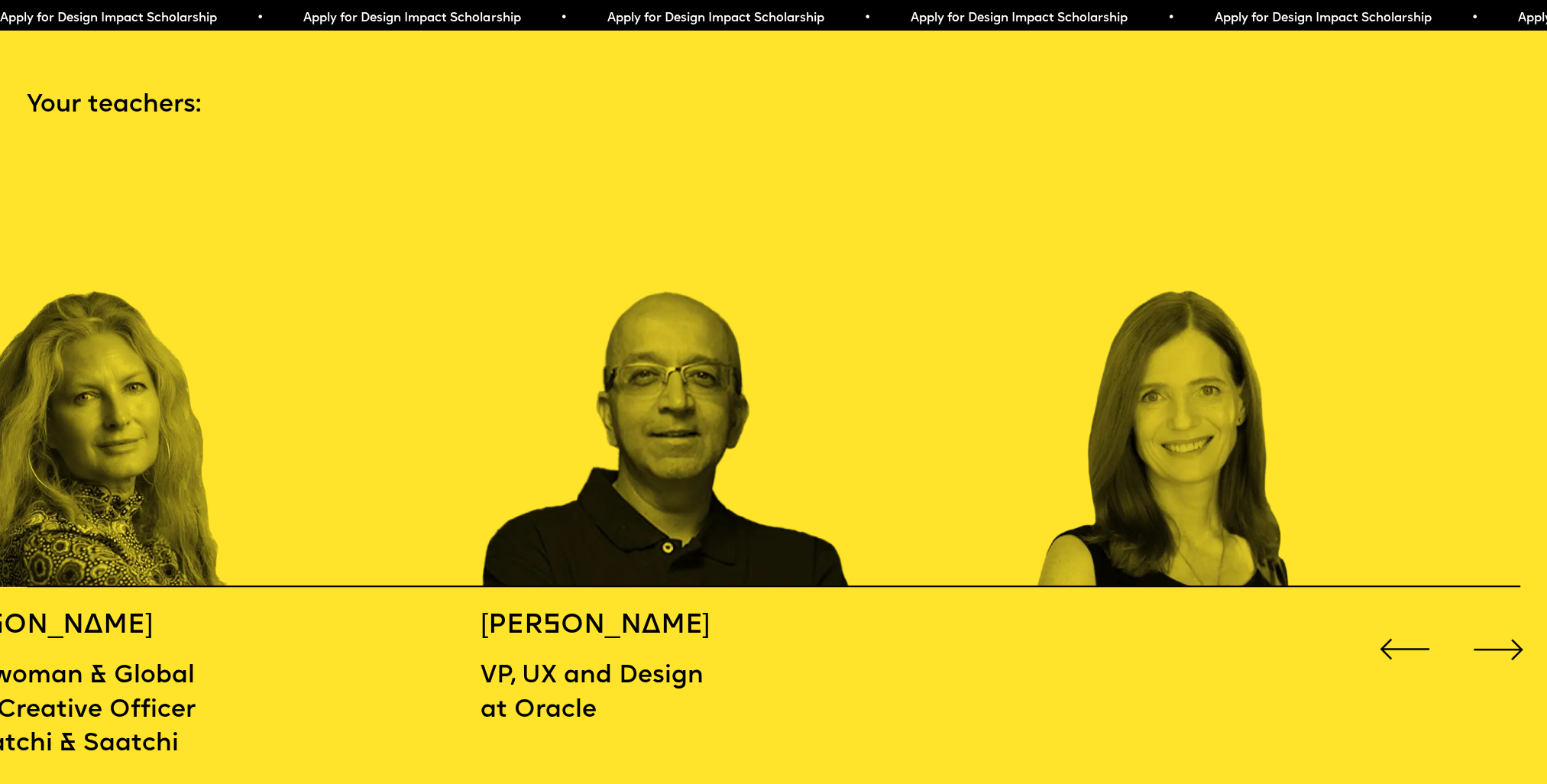
click at [1473, 629] on div "Next slide" at bounding box center [1499, 649] width 62 height 62
